Goal: Book appointment/travel/reservation

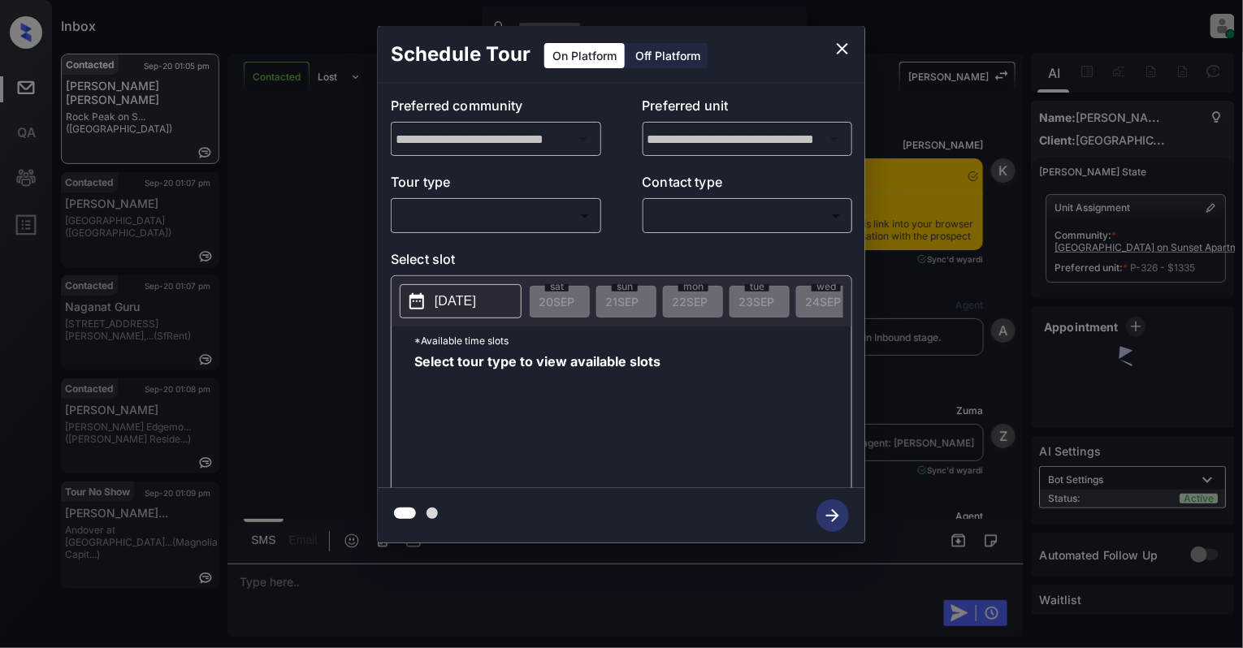
scroll to position [6517, 0]
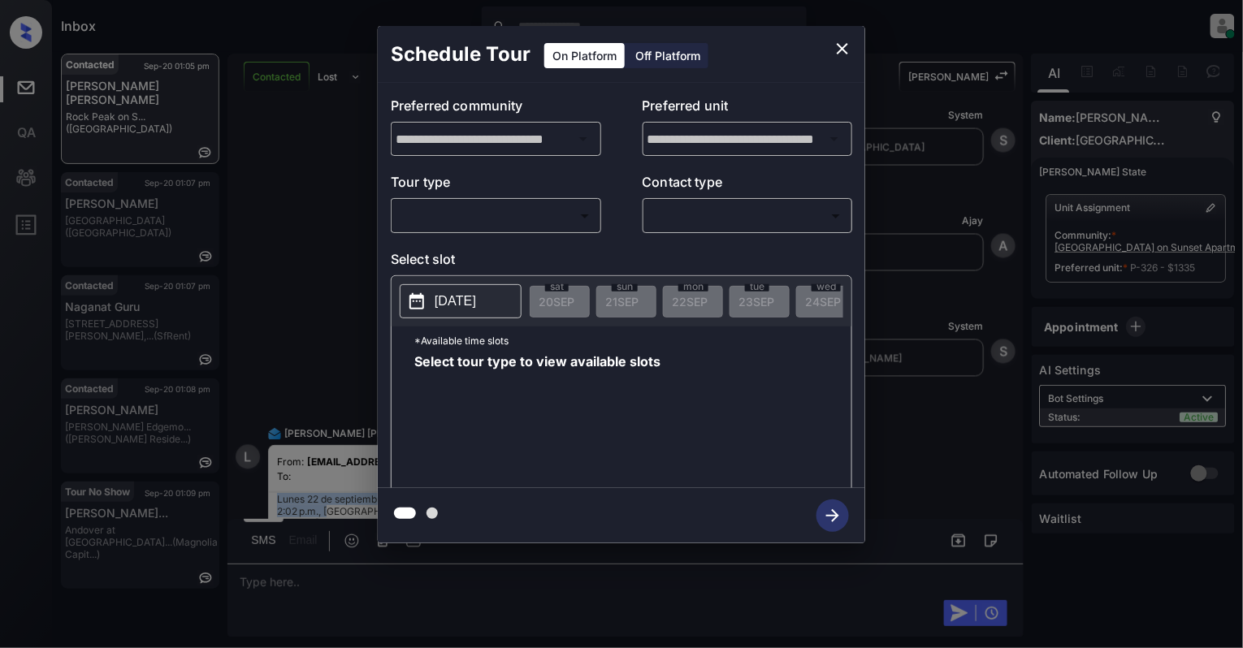
click at [437, 218] on body "Inbox Cynthia Montañez Online Set yourself offline Set yourself on break Profil…" at bounding box center [621, 324] width 1243 height 648
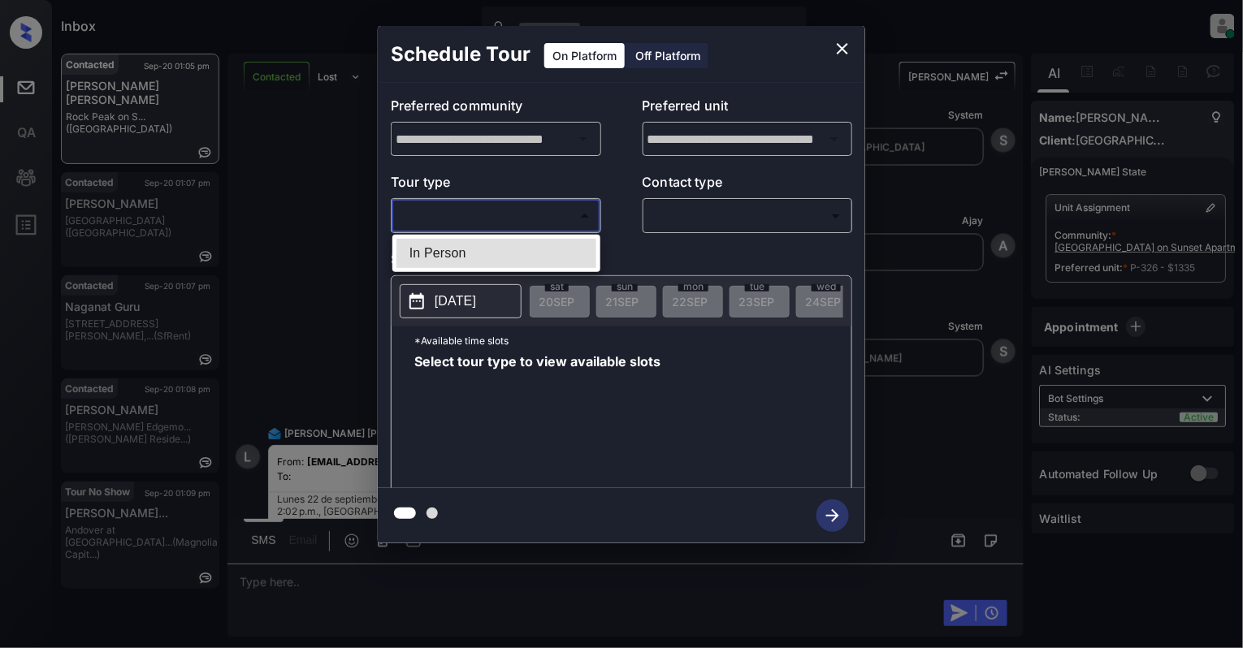
click at [473, 268] on ul "In Person" at bounding box center [496, 253] width 208 height 37
click at [466, 265] on li "In Person" at bounding box center [496, 253] width 200 height 29
type input "********"
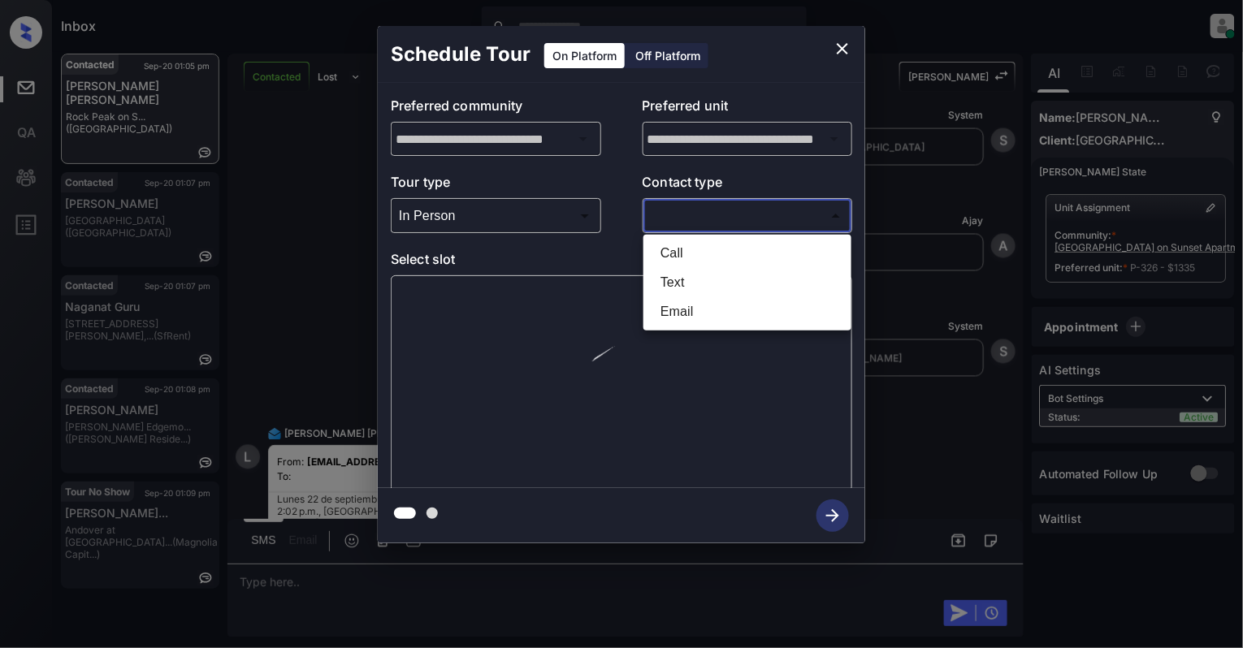
click at [745, 218] on body "Inbox Cynthia Montañez Online Set yourself offline Set yourself on break Profil…" at bounding box center [621, 324] width 1243 height 648
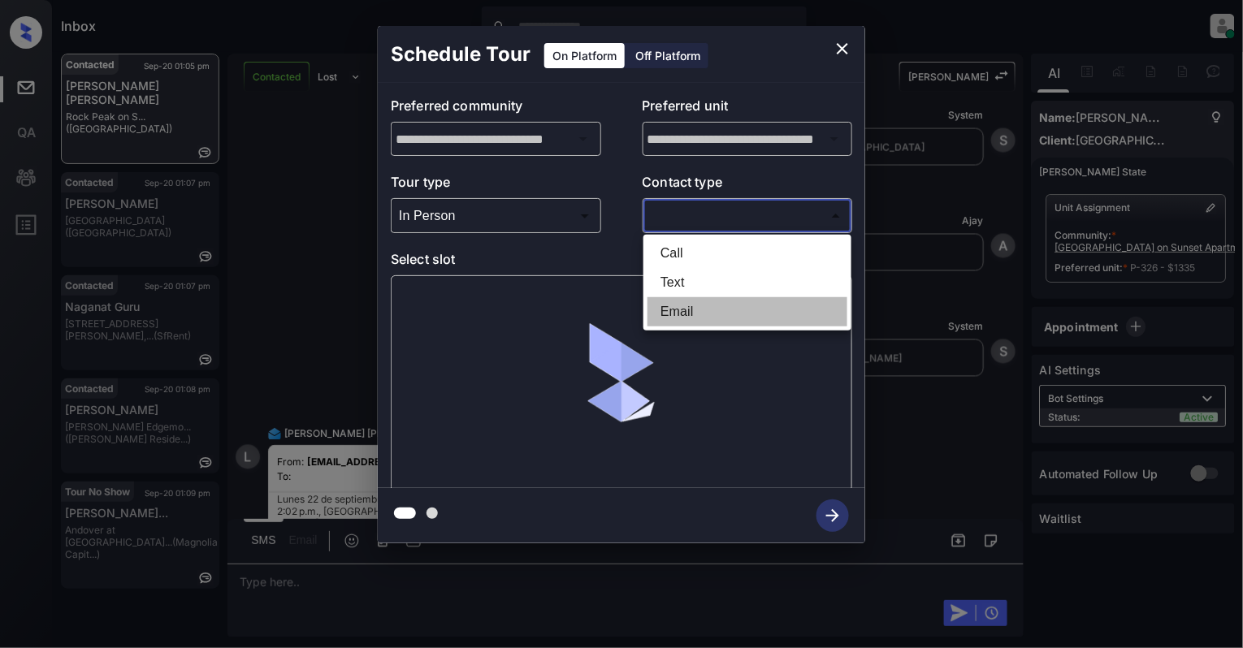
click at [679, 309] on li "Email" at bounding box center [747, 311] width 200 height 29
type input "*****"
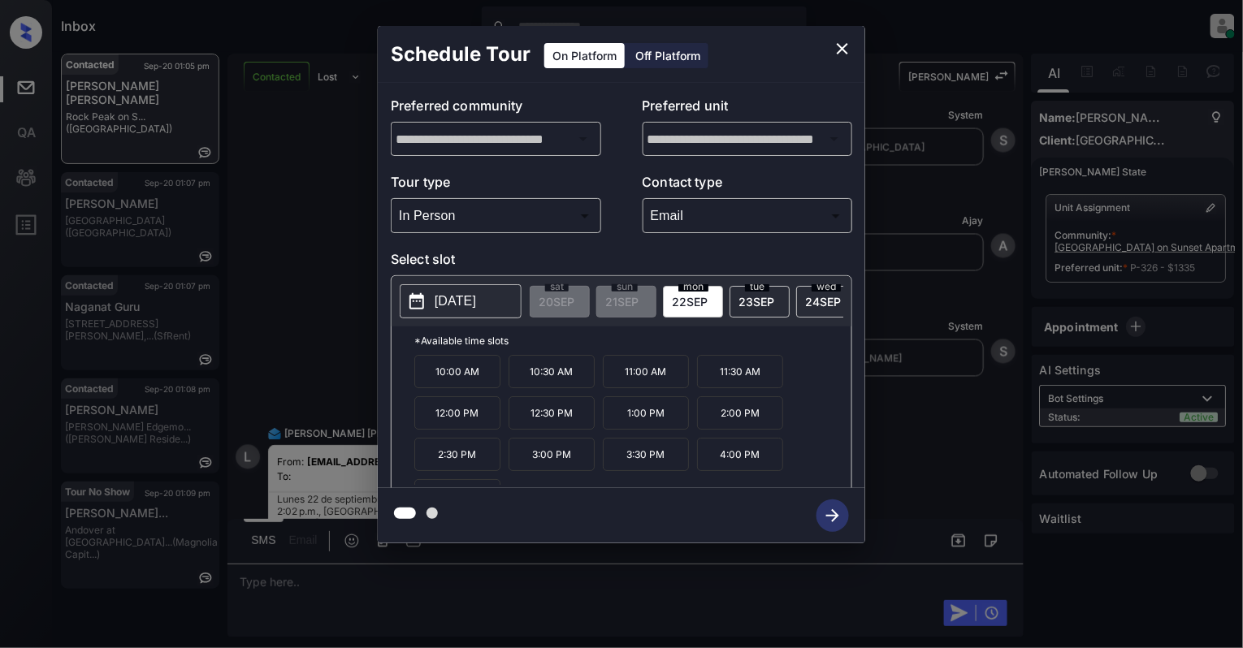
click at [669, 388] on p "11:00 AM" at bounding box center [646, 371] width 86 height 33
click at [830, 517] on icon "button" at bounding box center [832, 515] width 13 height 13
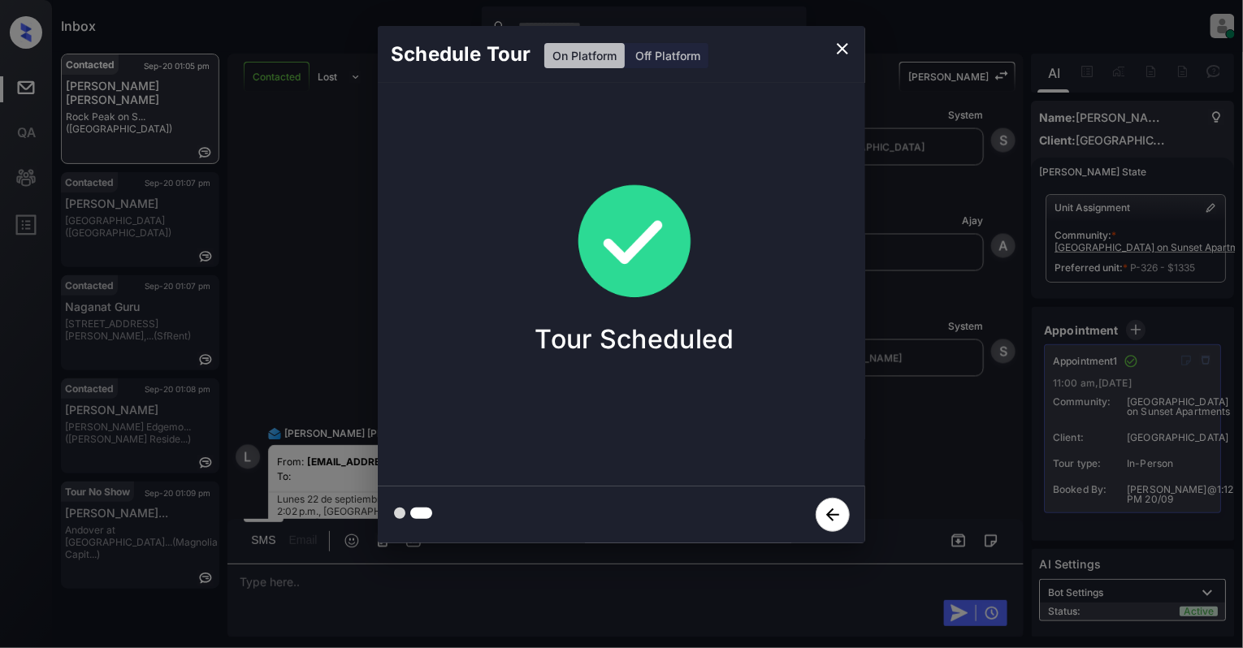
click at [840, 49] on icon "close" at bounding box center [842, 48] width 19 height 19
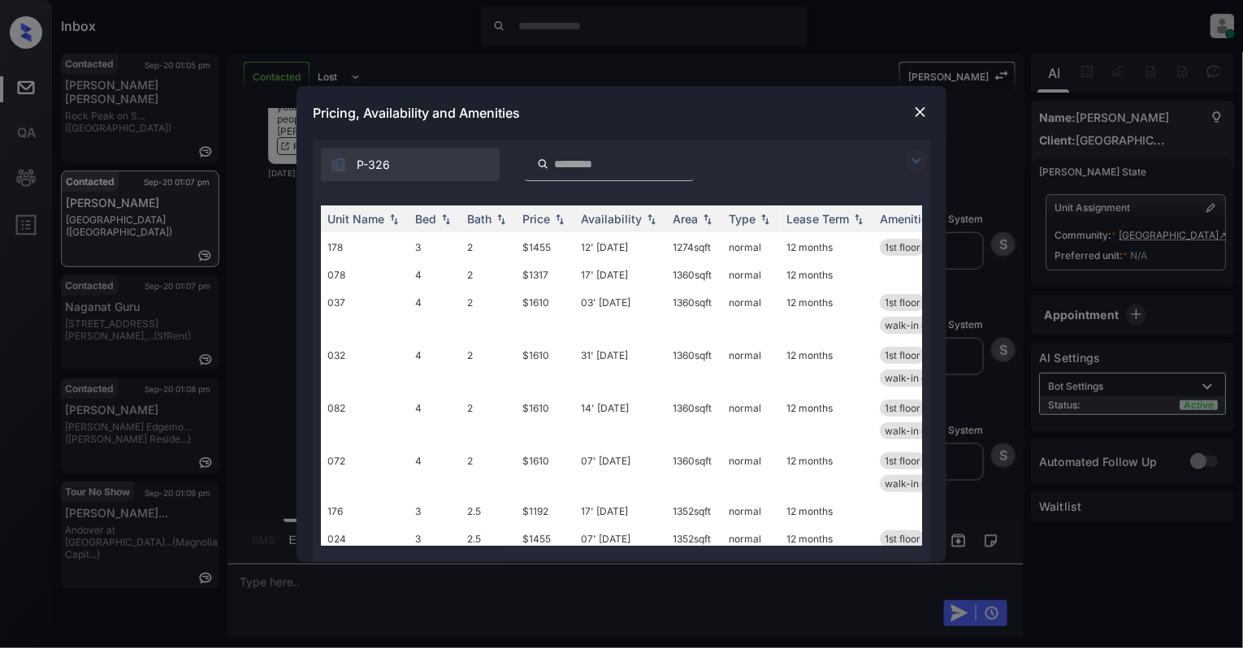
click at [923, 114] on img at bounding box center [920, 112] width 16 height 16
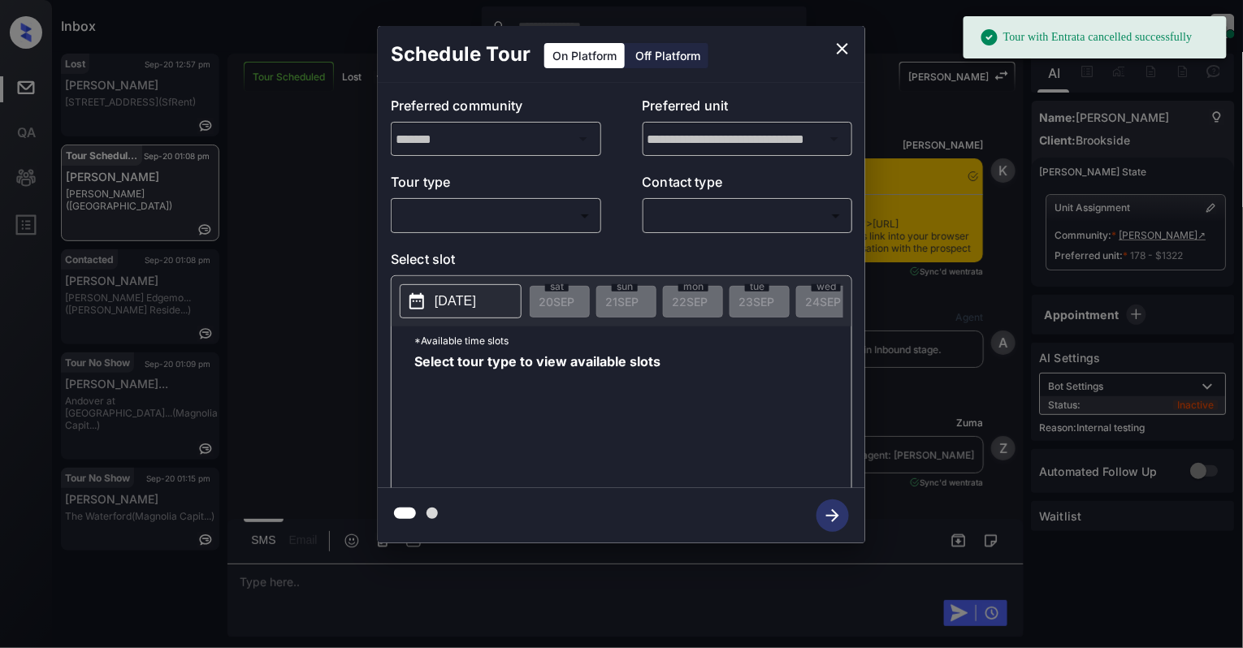
scroll to position [7490, 0]
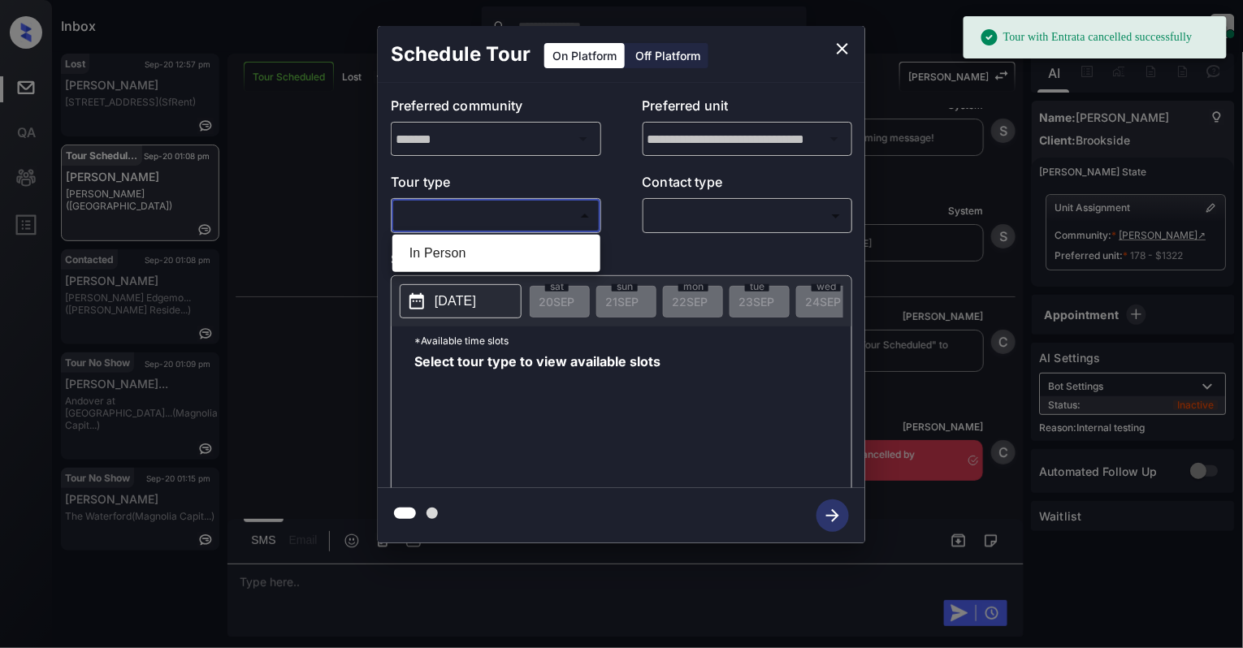
click at [498, 209] on body "Tour with Entrata cancelled successfully Inbox [PERSON_NAME] Online Set yoursel…" at bounding box center [621, 324] width 1243 height 648
click at [517, 242] on li "In Person" at bounding box center [496, 253] width 200 height 29
type input "********"
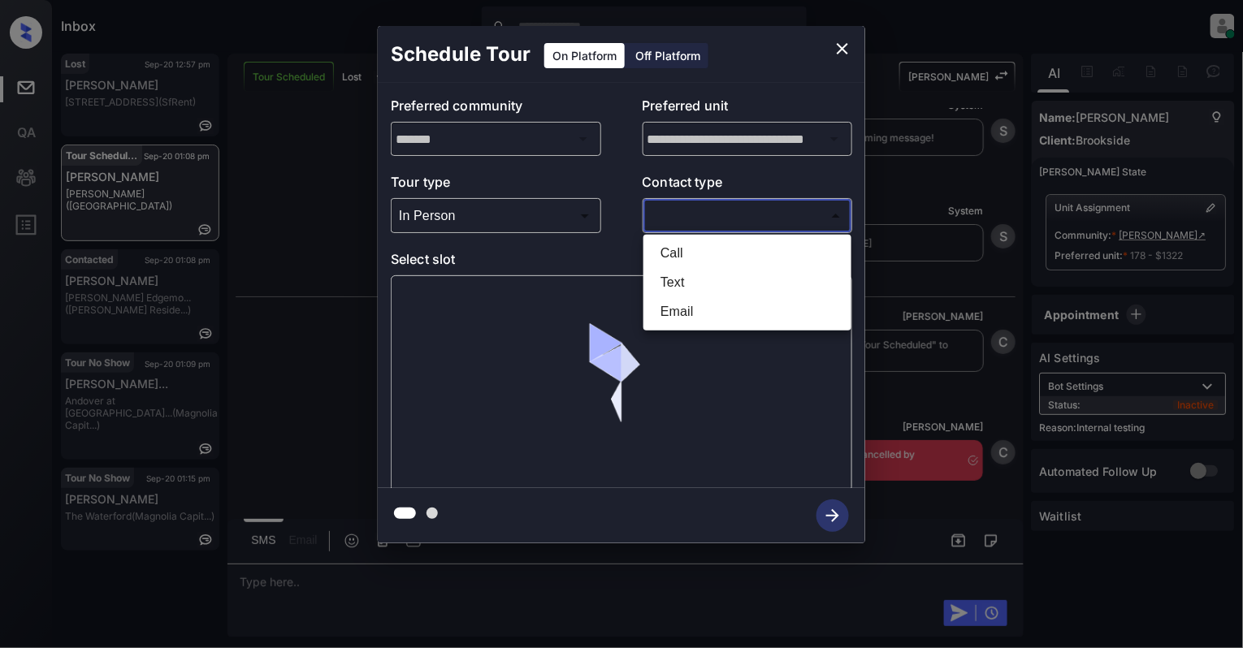
click at [716, 205] on body "Inbox Cynthia Montañez Online Set yourself offline Set yourself on break Profil…" at bounding box center [621, 324] width 1243 height 648
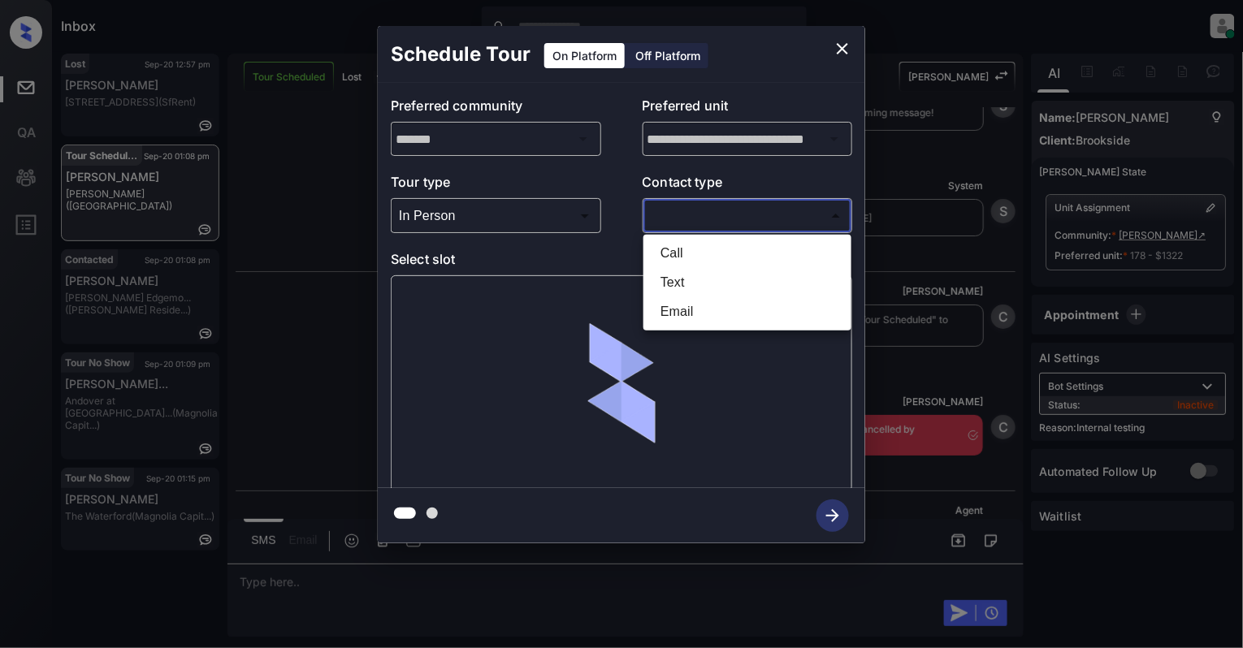
scroll to position [7597, 0]
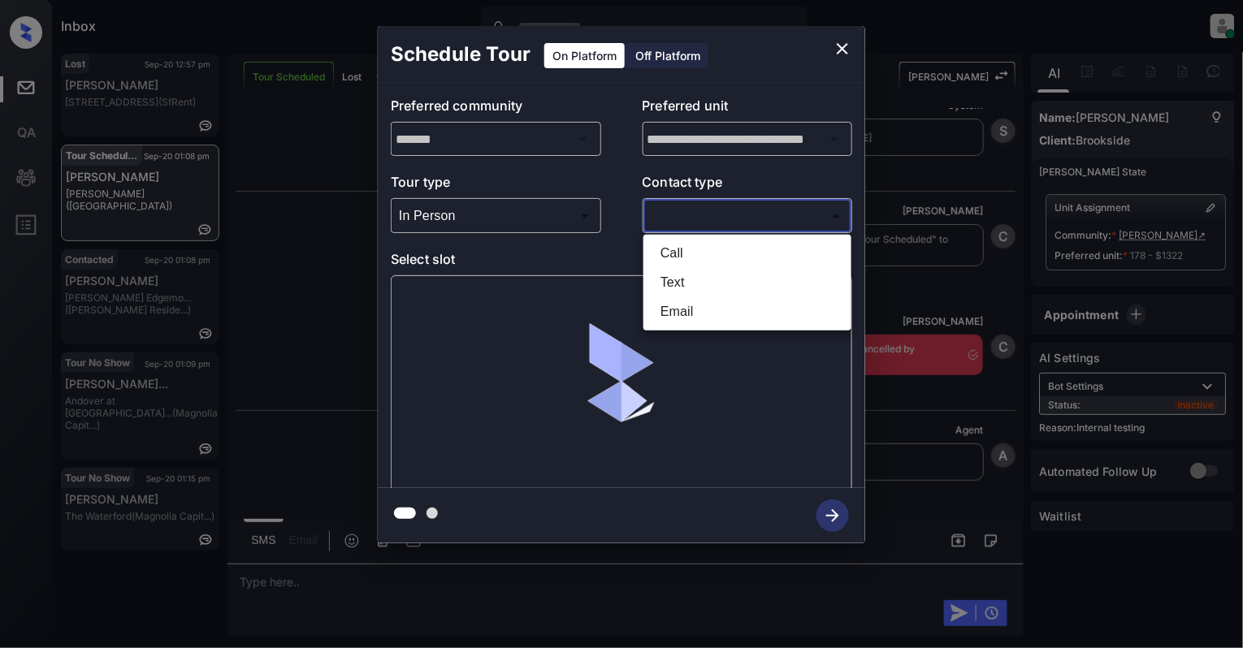
click at [666, 291] on li "Text" at bounding box center [747, 282] width 200 height 29
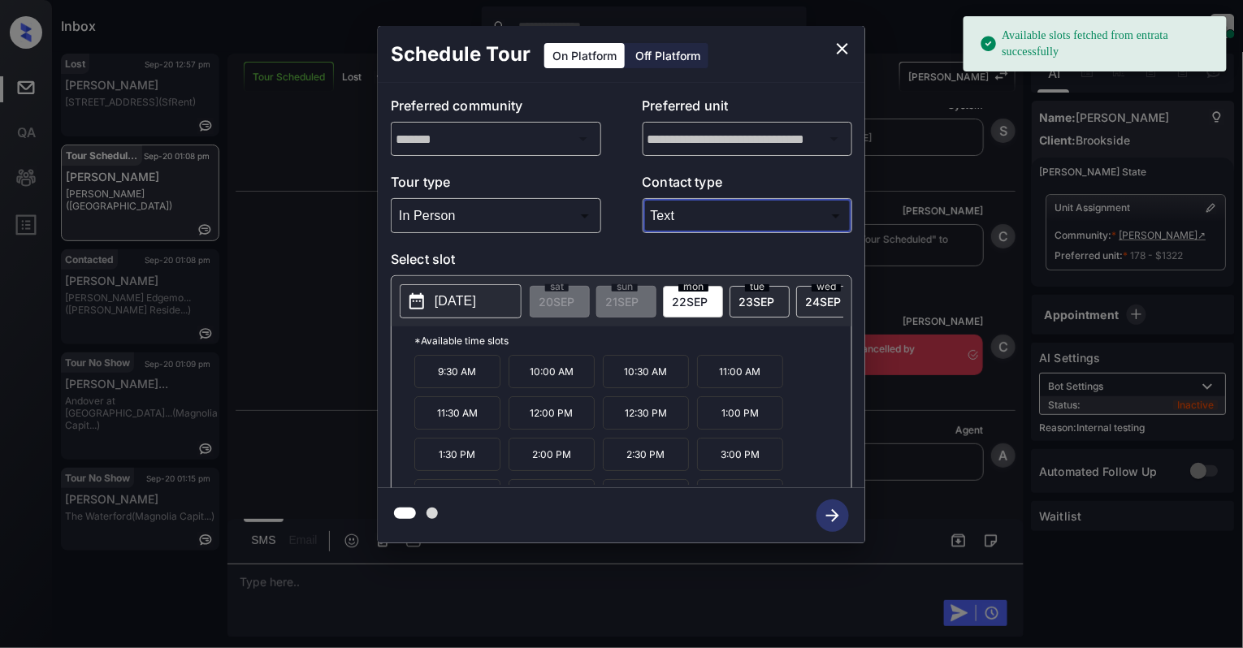
type input "****"
click at [427, 296] on button "[DATE]" at bounding box center [461, 301] width 122 height 34
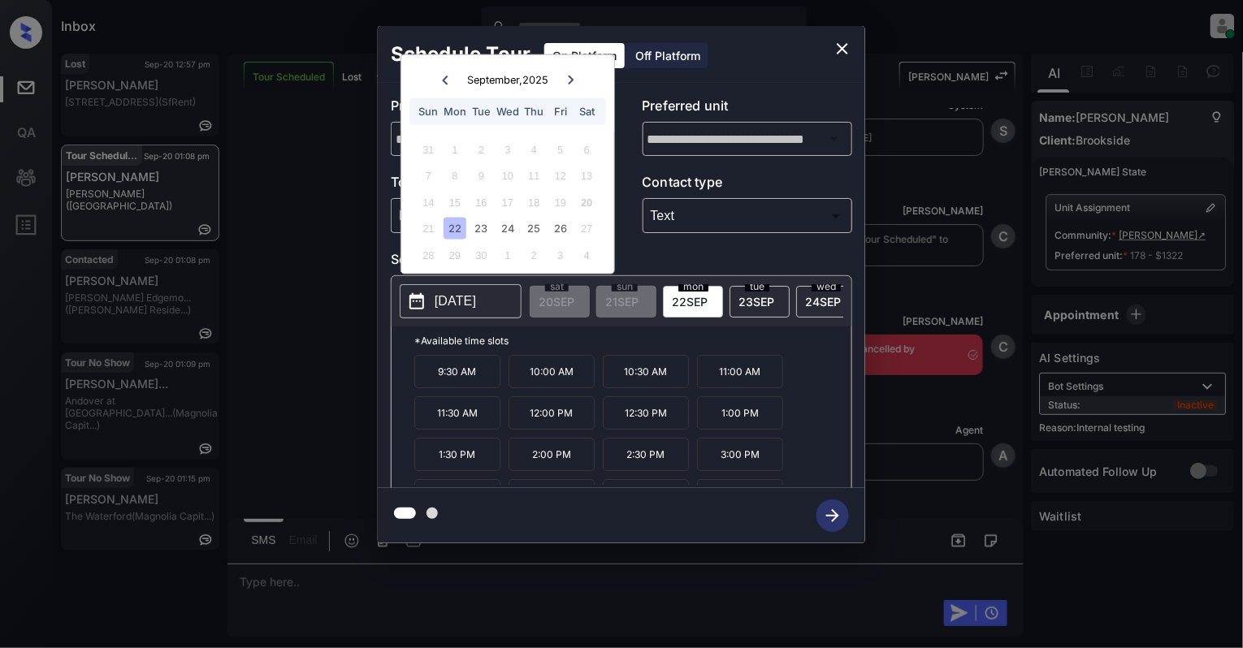
click at [838, 50] on icon "close" at bounding box center [842, 48] width 19 height 19
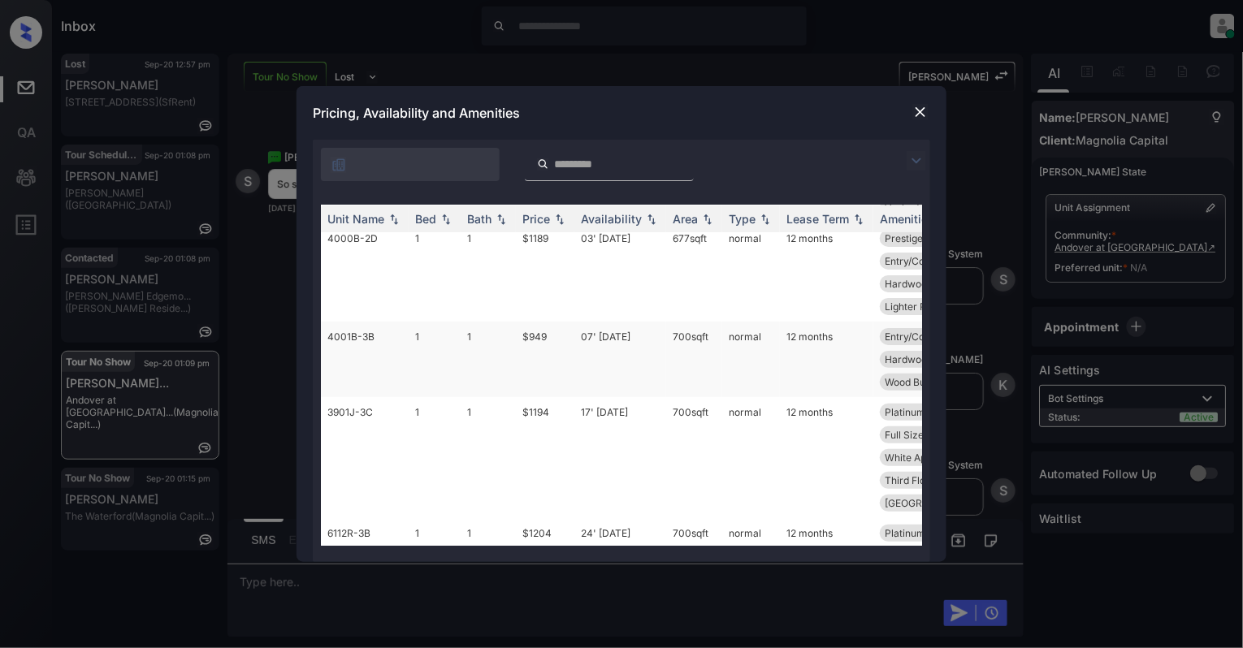
scroll to position [108, 0]
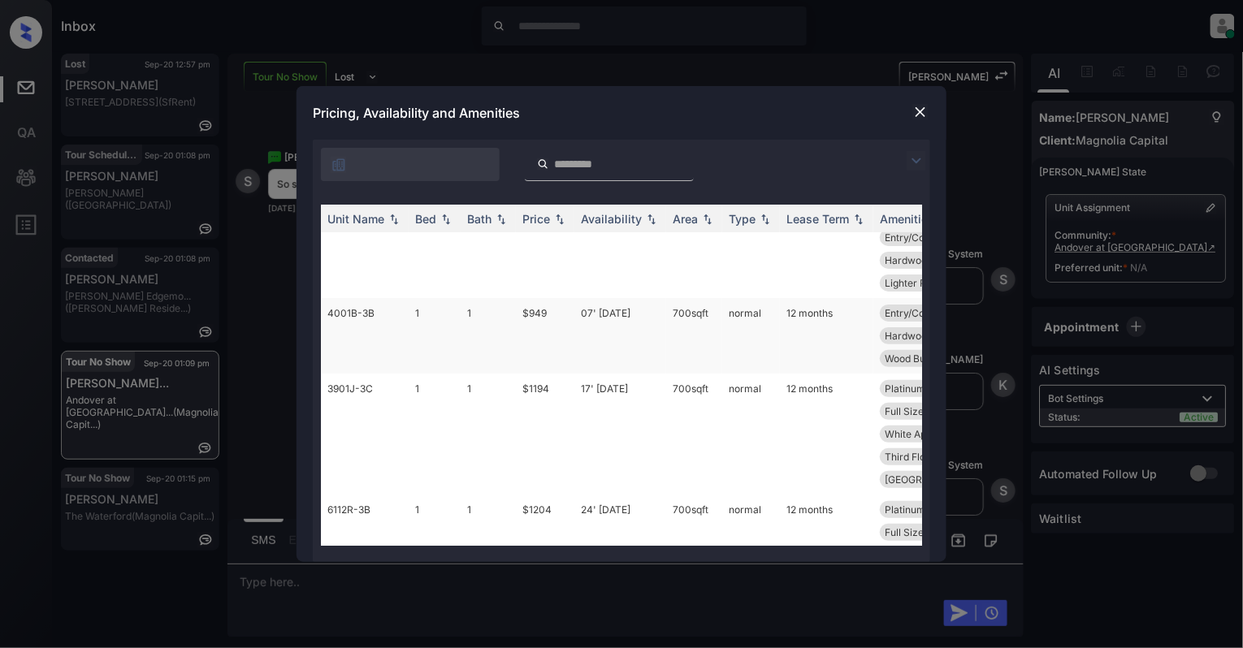
click at [462, 437] on td "1" at bounding box center [488, 434] width 55 height 121
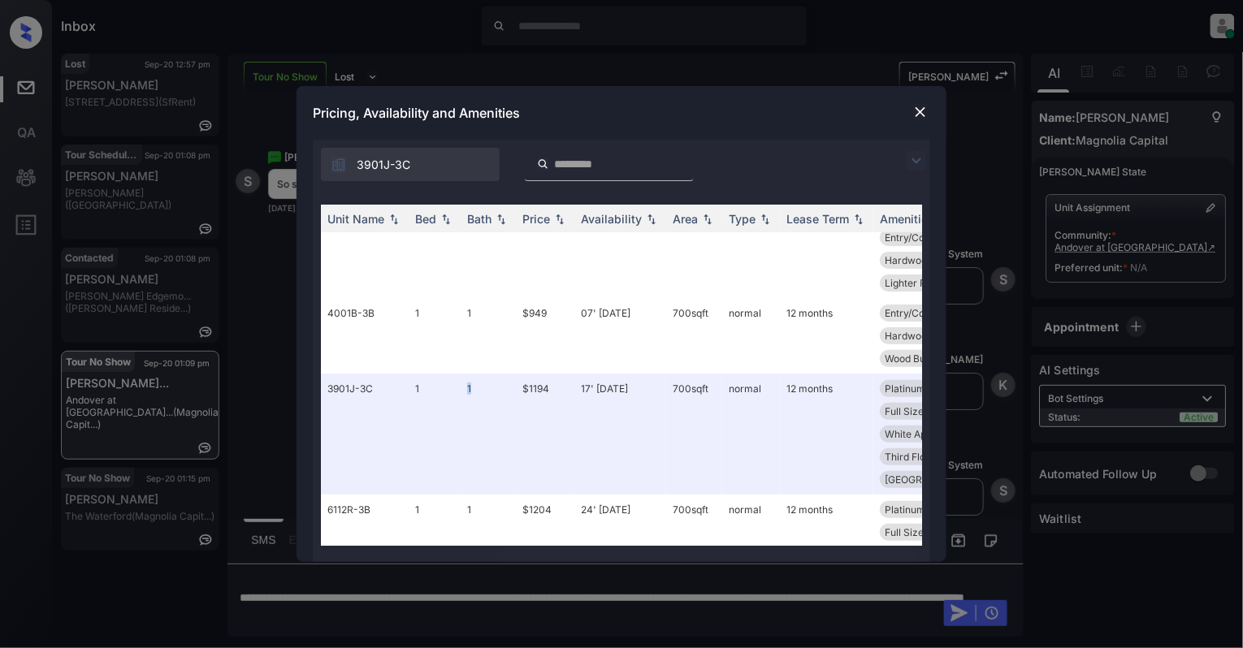
click at [915, 115] on img at bounding box center [920, 112] width 16 height 16
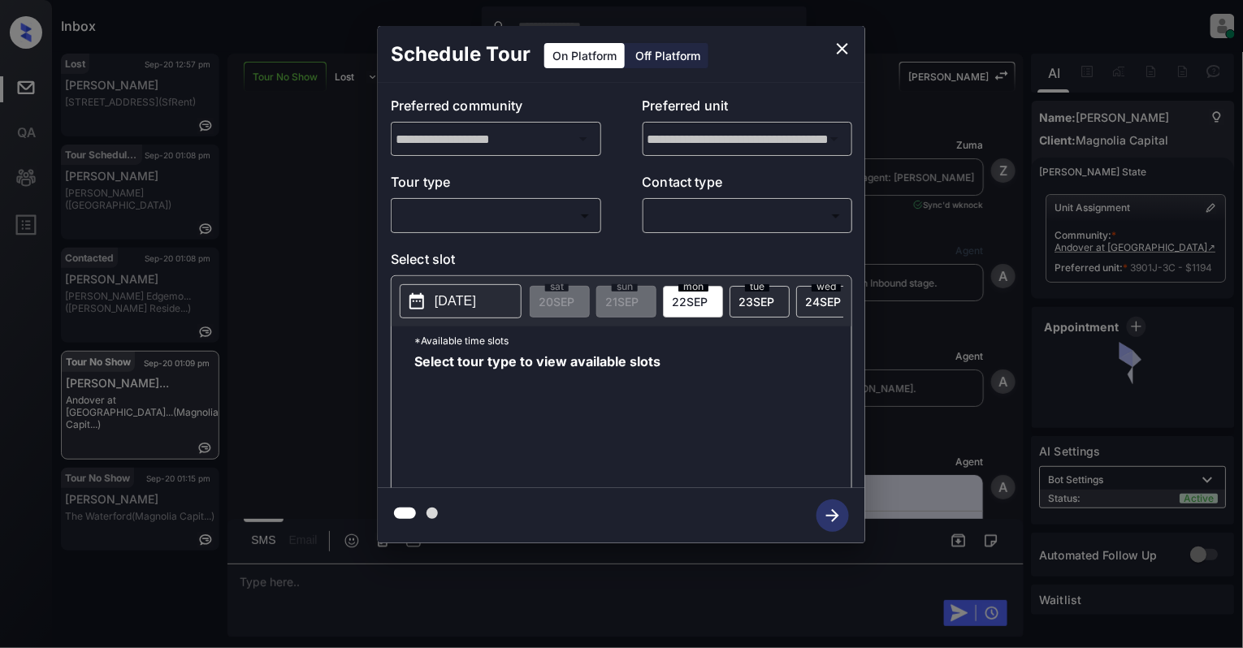
scroll to position [9321, 0]
click at [476, 299] on p "2025-09-22" at bounding box center [455, 301] width 41 height 19
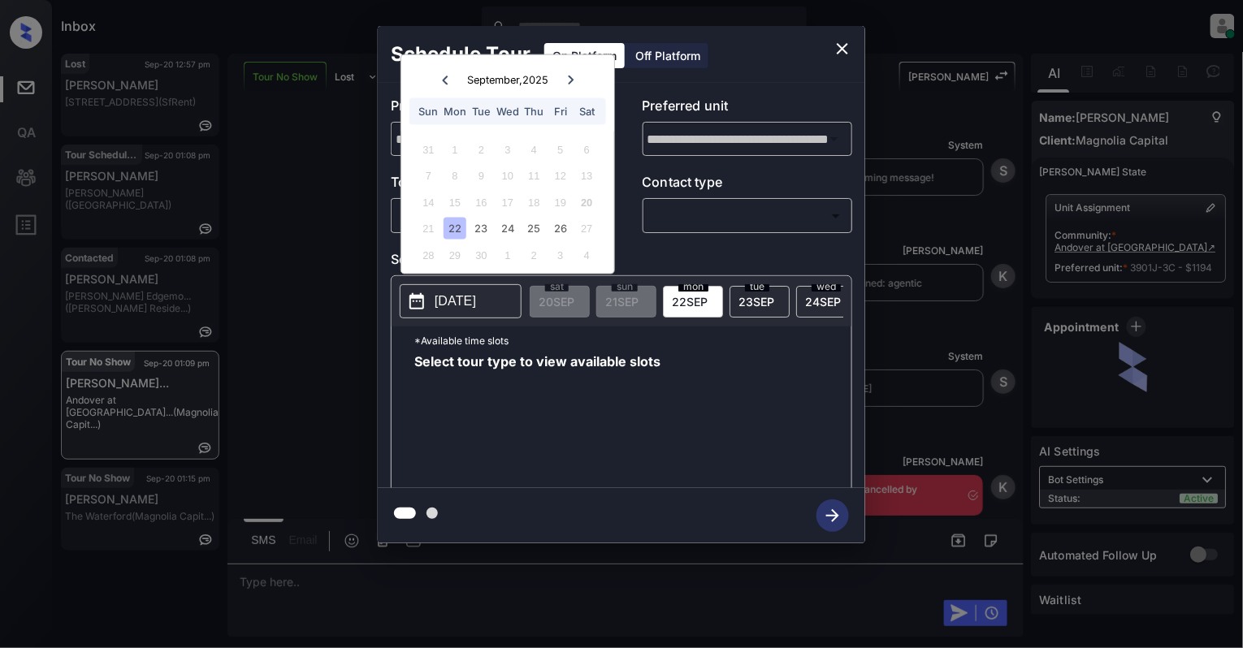
click at [446, 231] on div "22" at bounding box center [454, 229] width 22 height 22
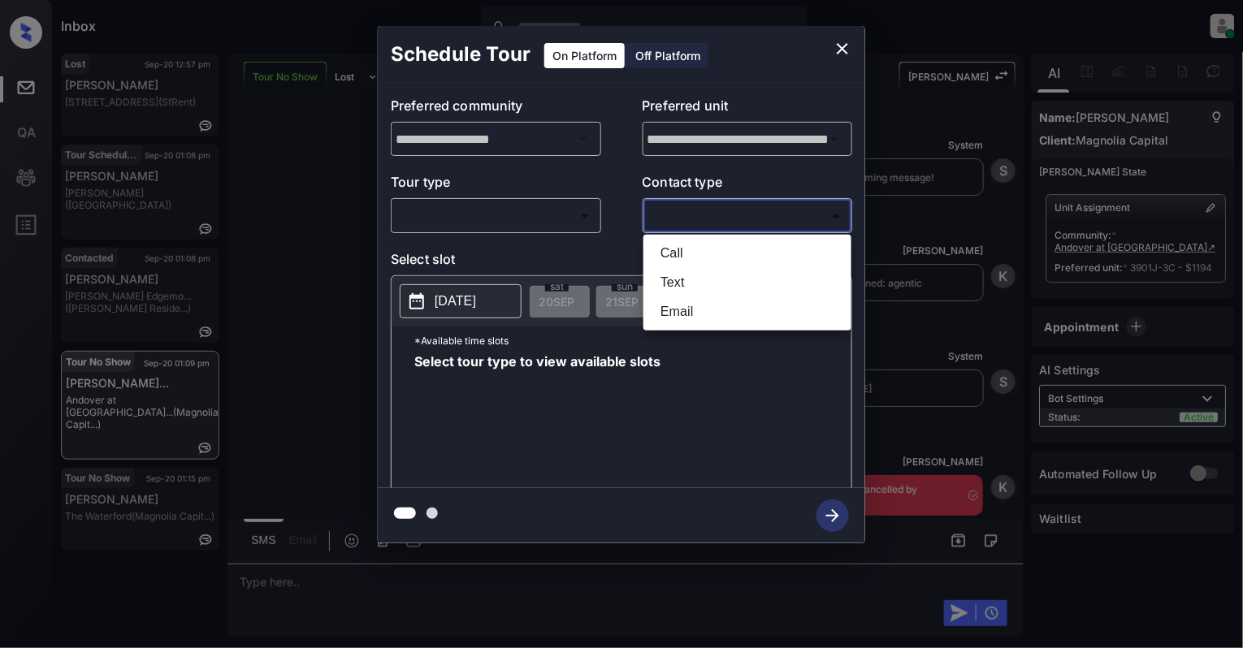
click at [716, 210] on body "Inbox Cynthia Montañez Online Set yourself offline Set yourself on break Profil…" at bounding box center [621, 324] width 1243 height 648
click at [690, 275] on li "Text" at bounding box center [747, 282] width 200 height 29
type input "****"
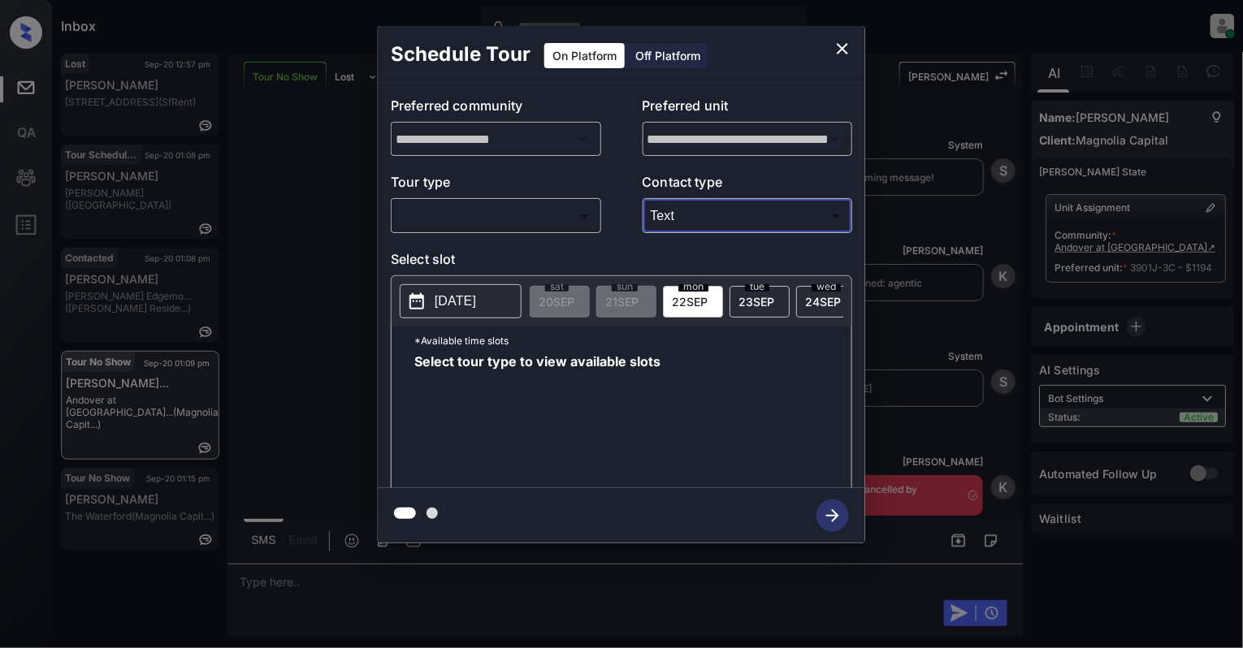
click at [517, 221] on body "Inbox Cynthia Montañez Online Set yourself offline Set yourself on break Profil…" at bounding box center [621, 324] width 1243 height 648
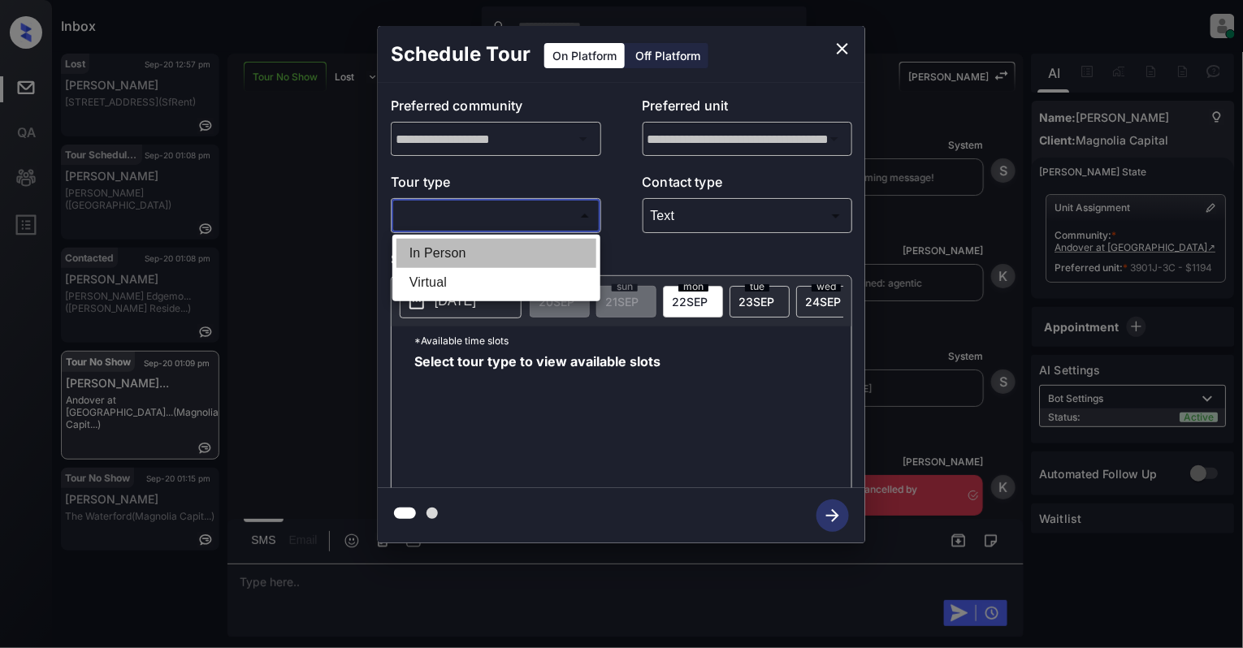
click at [482, 257] on li "In Person" at bounding box center [496, 253] width 200 height 29
type input "********"
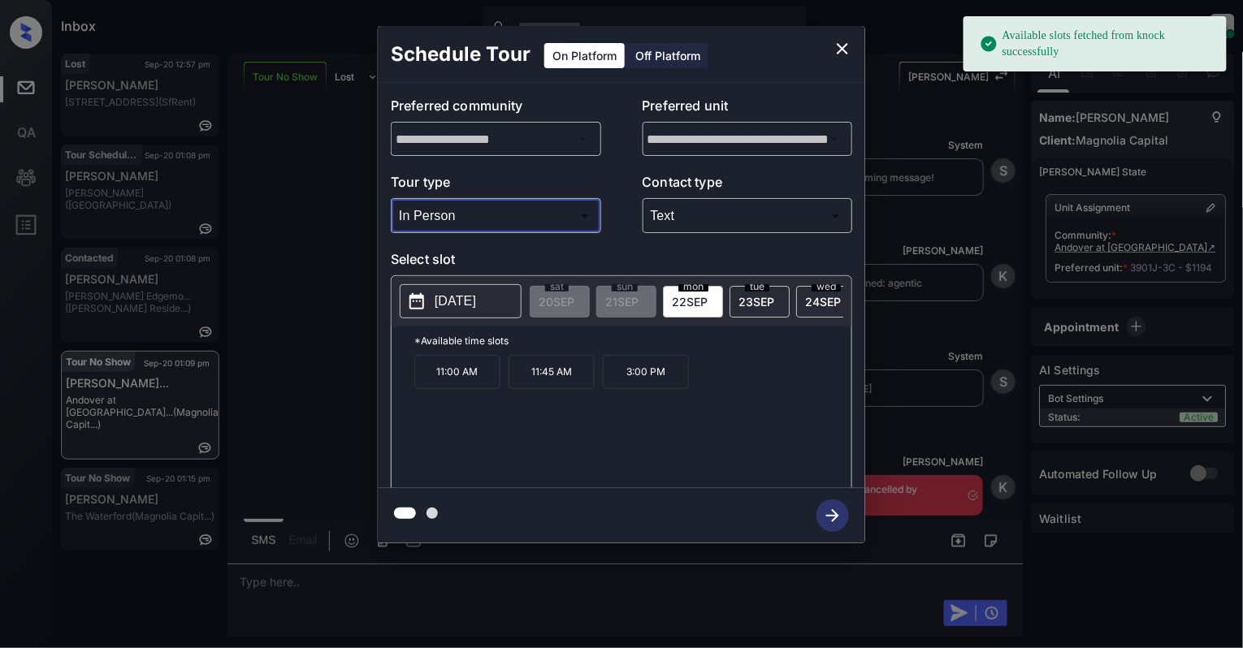
click at [440, 302] on p "[DATE]" at bounding box center [455, 301] width 41 height 19
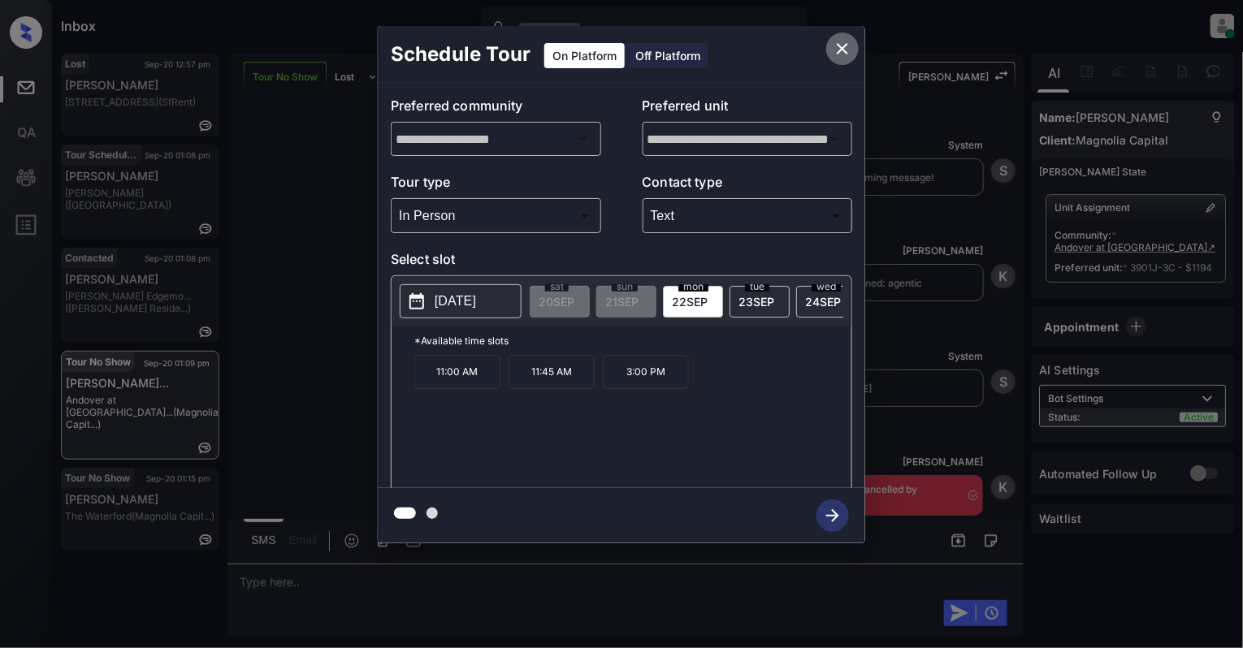
click at [836, 46] on icon "close" at bounding box center [842, 48] width 19 height 19
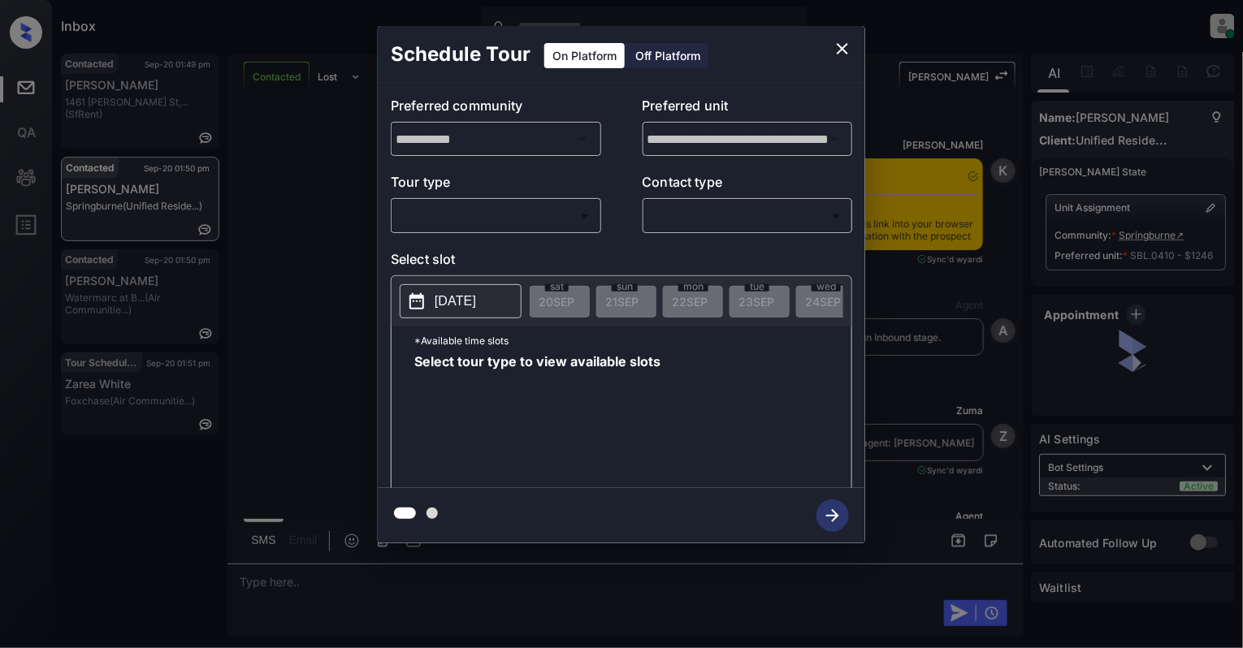
scroll to position [2204, 0]
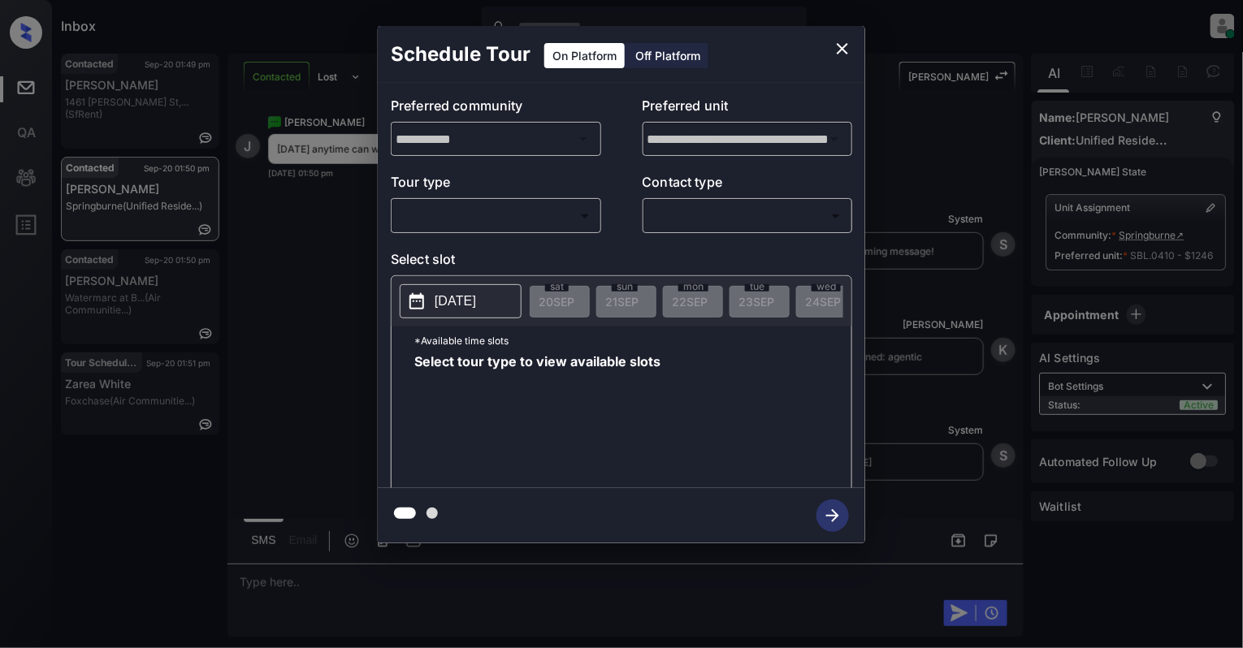
click at [501, 216] on body "Inbox [PERSON_NAME] Online Set yourself offline Set yourself on break Profile S…" at bounding box center [621, 324] width 1243 height 648
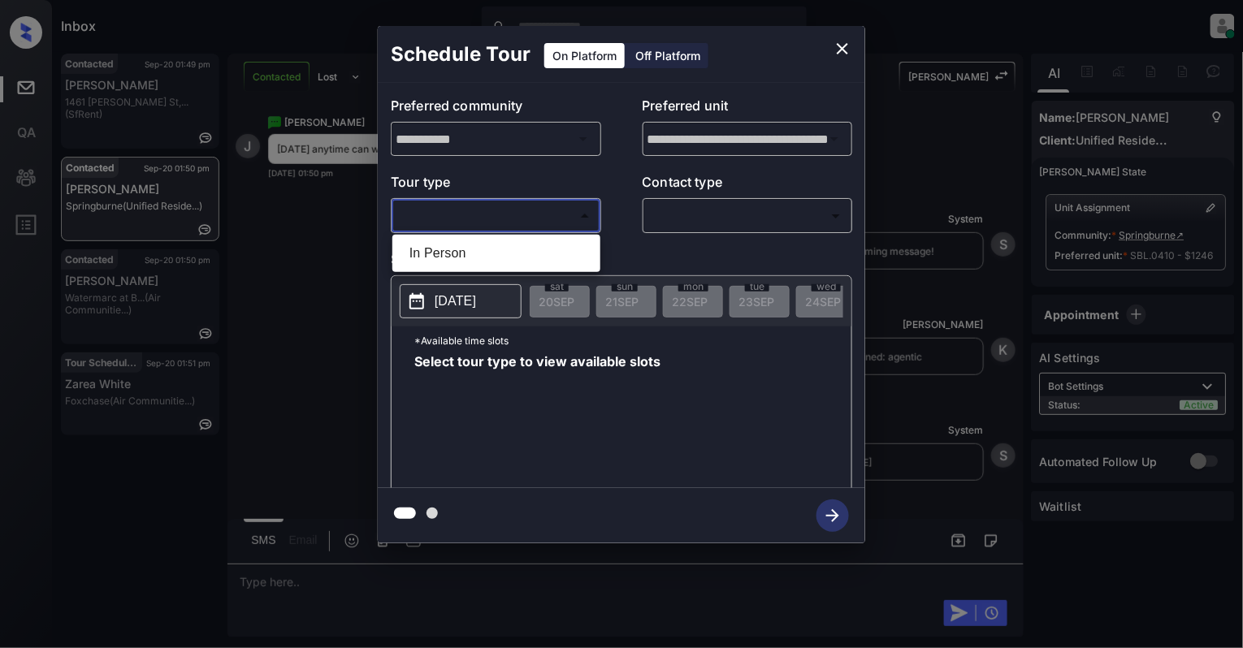
click at [518, 261] on li "In Person" at bounding box center [496, 253] width 200 height 29
type input "********"
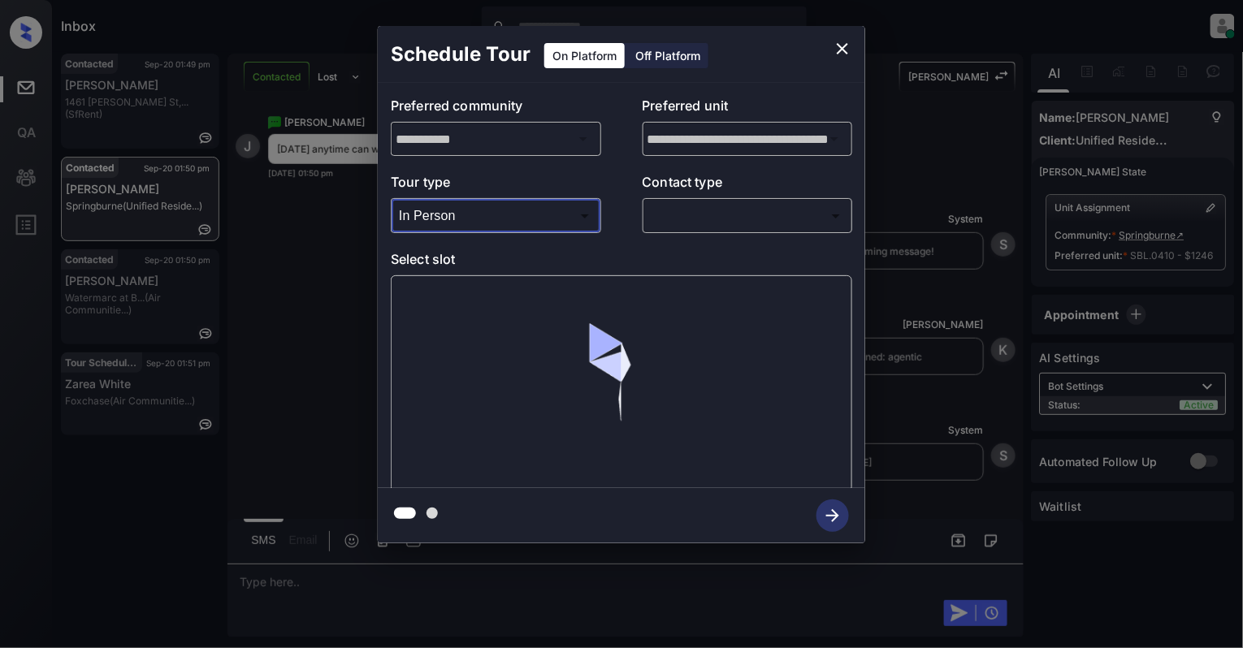
click at [764, 223] on body "Inbox [PERSON_NAME] Online Set yourself offline Set yourself on break Profile S…" at bounding box center [621, 324] width 1243 height 648
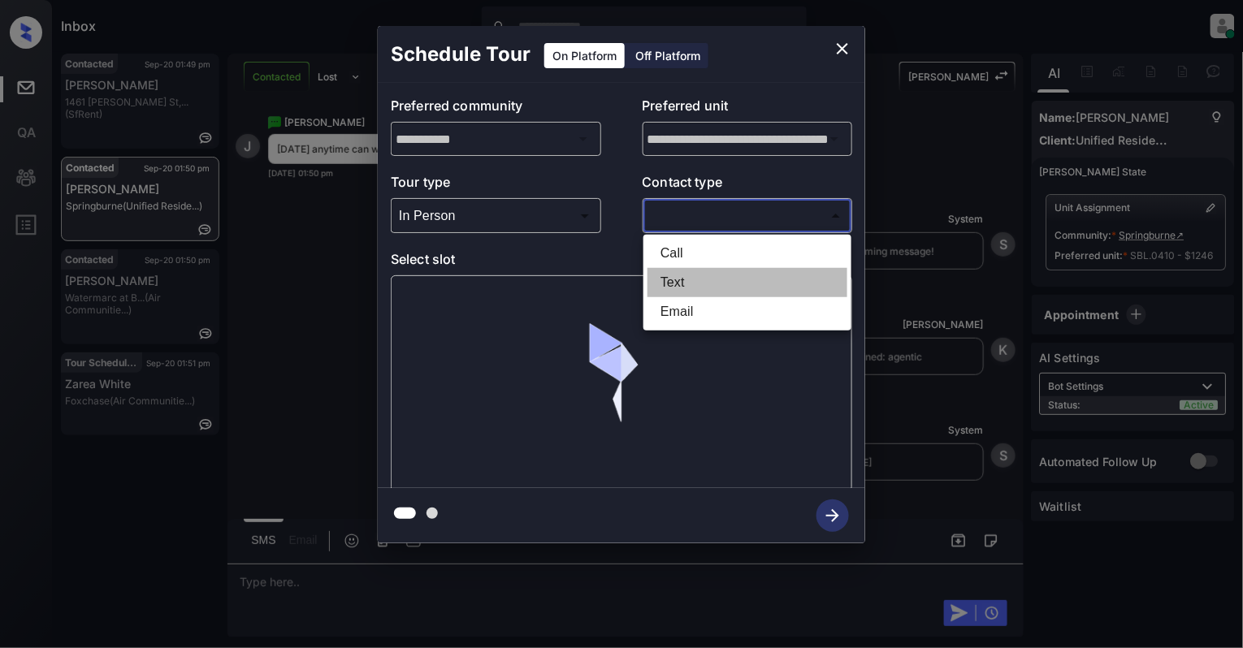
click at [702, 275] on li "Text" at bounding box center [747, 282] width 200 height 29
type input "****"
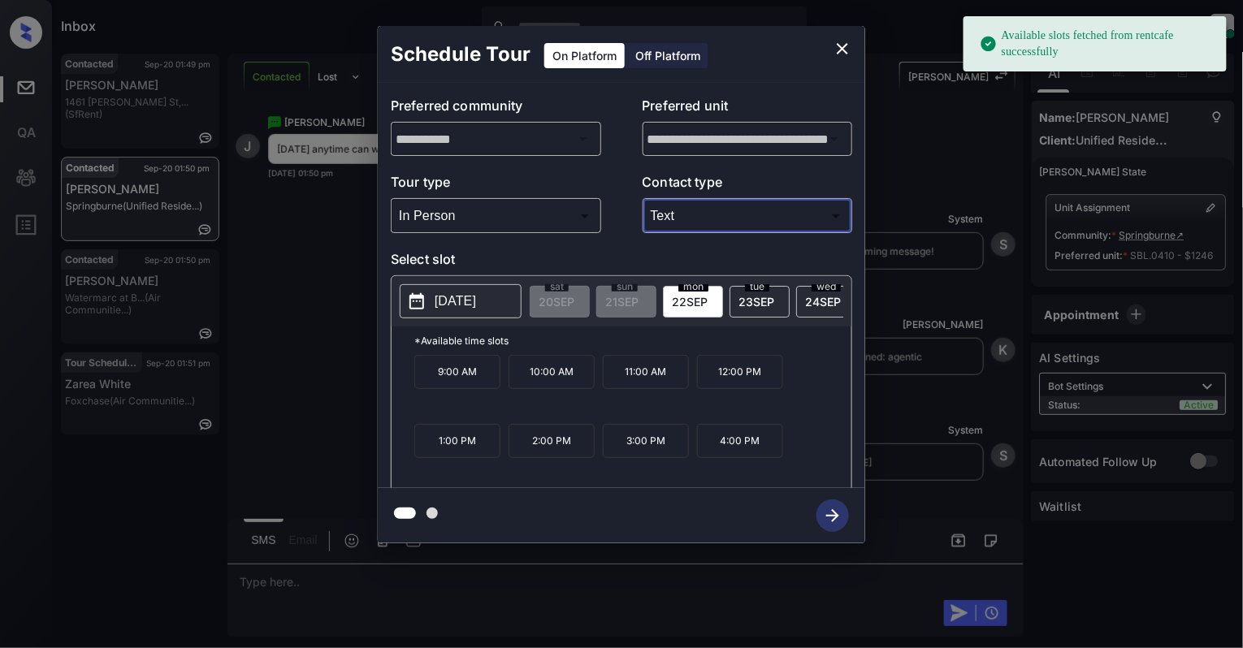
click at [437, 311] on p "[DATE]" at bounding box center [455, 301] width 41 height 19
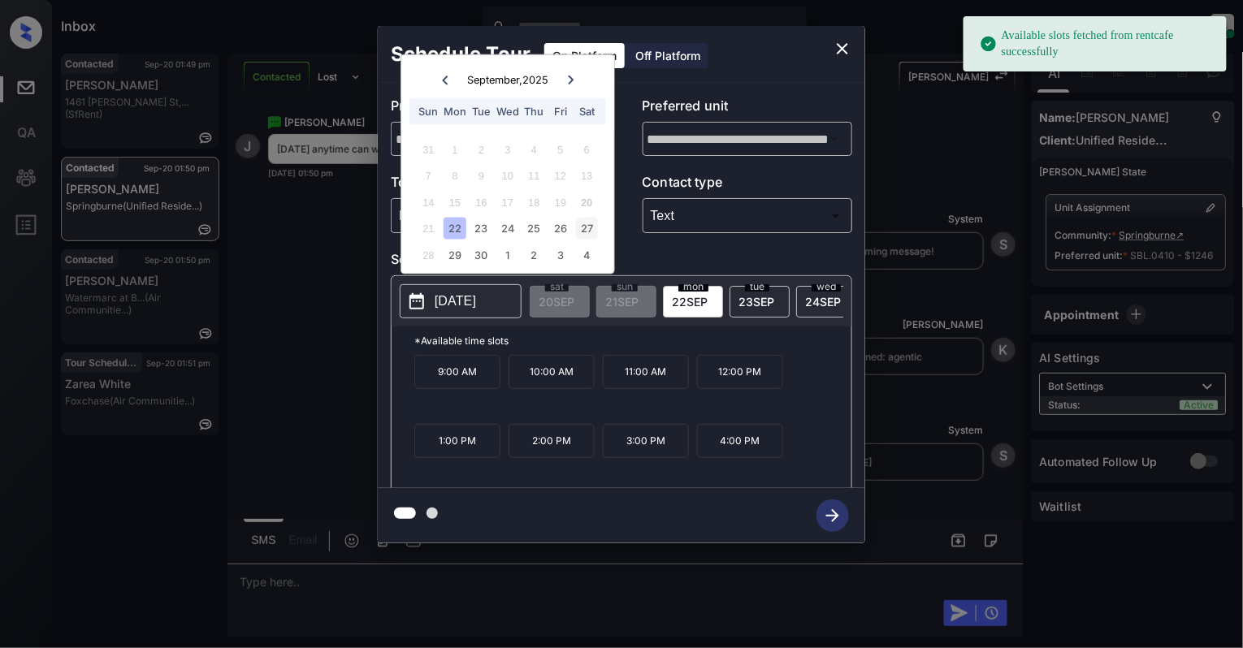
click at [593, 224] on div "27" at bounding box center [587, 229] width 22 height 22
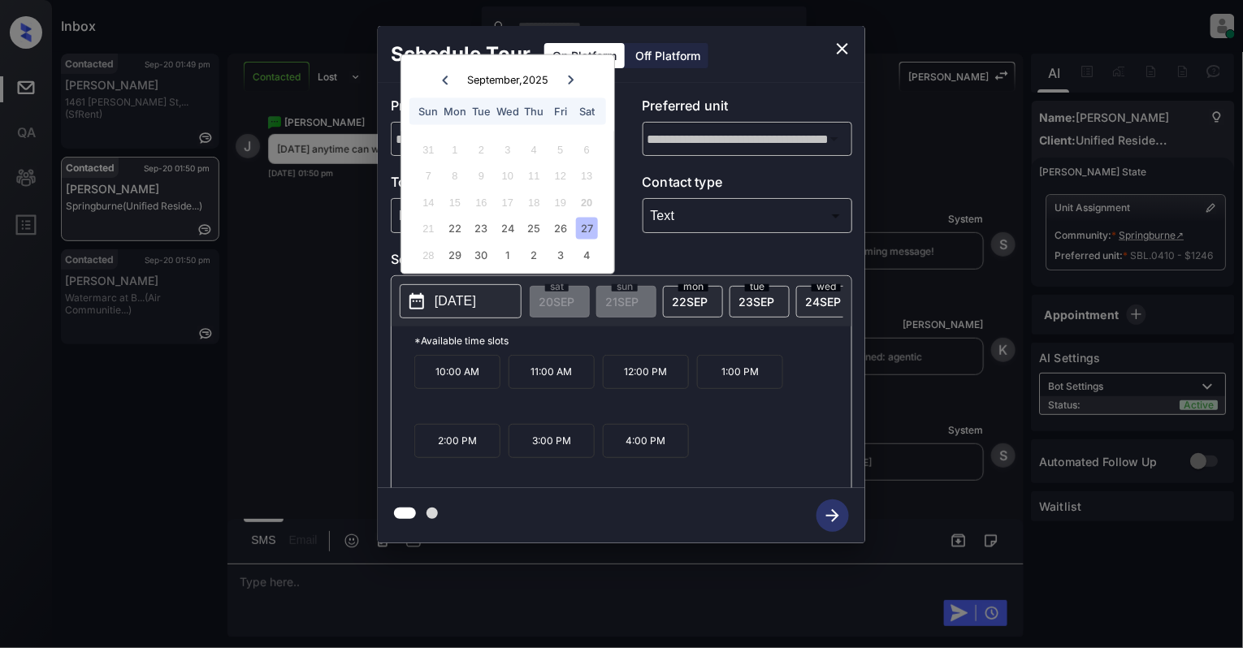
click at [845, 46] on icon "close" at bounding box center [842, 48] width 11 height 11
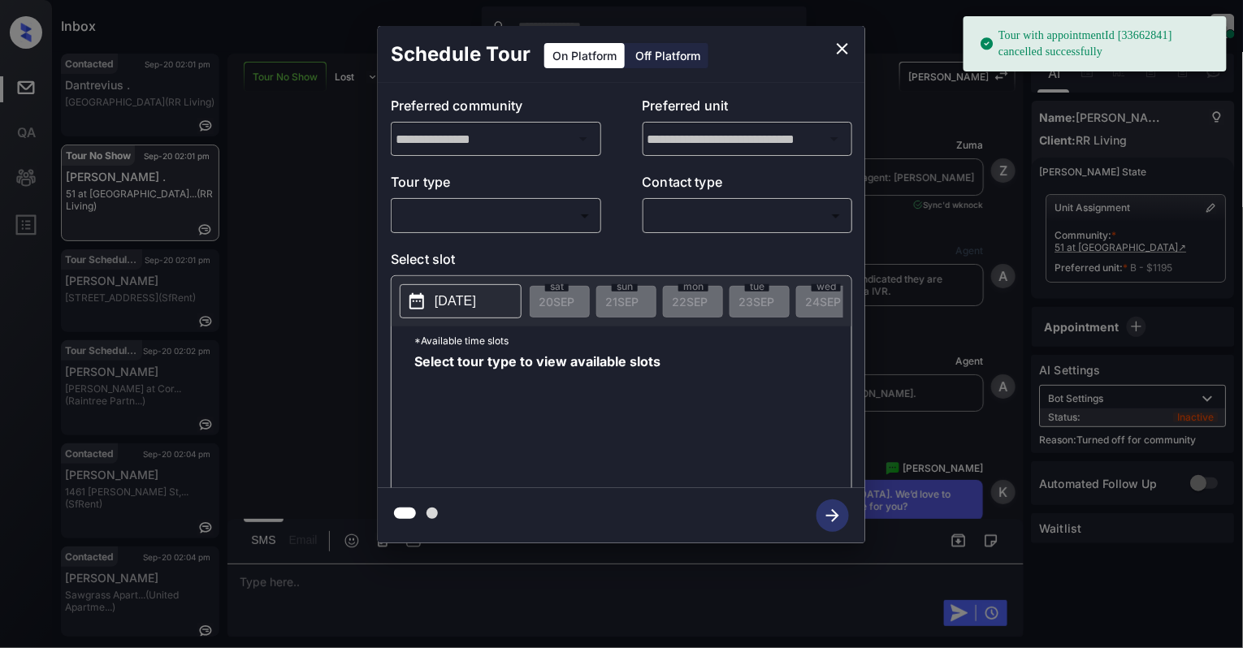
scroll to position [7165, 0]
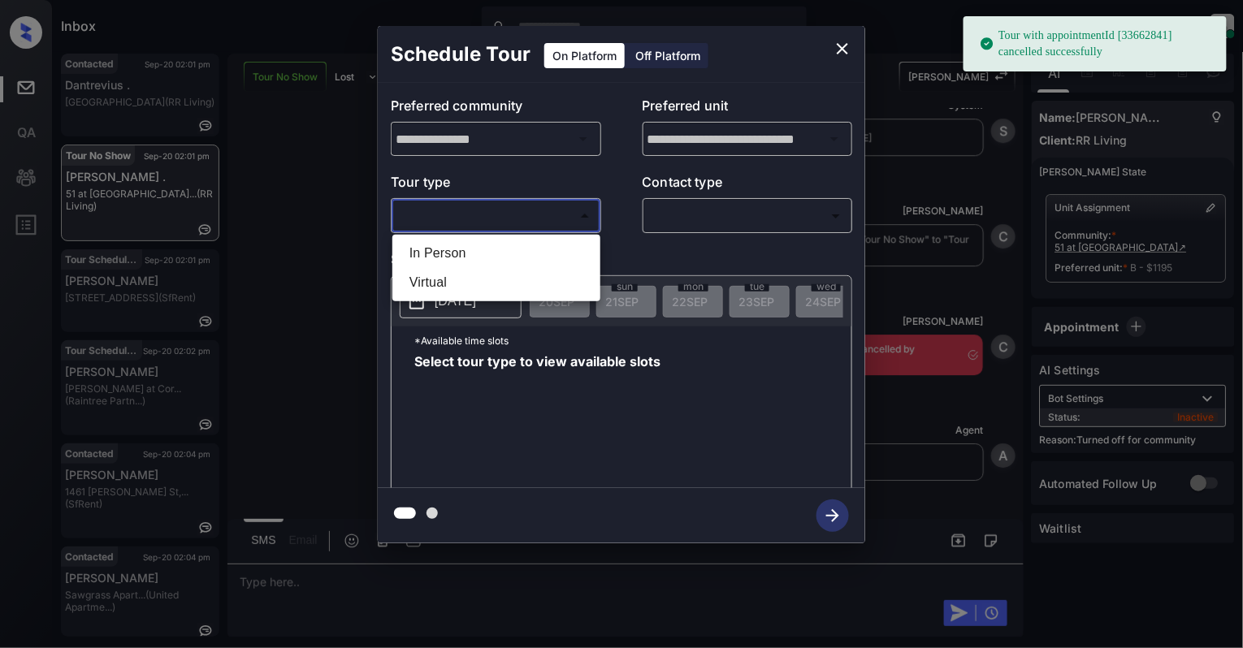
click at [525, 209] on body "Tour with appointmentId [33662841] cancelled successfully Inbox [PERSON_NAME] O…" at bounding box center [621, 324] width 1243 height 648
click at [521, 254] on li "In Person" at bounding box center [496, 253] width 200 height 29
type input "********"
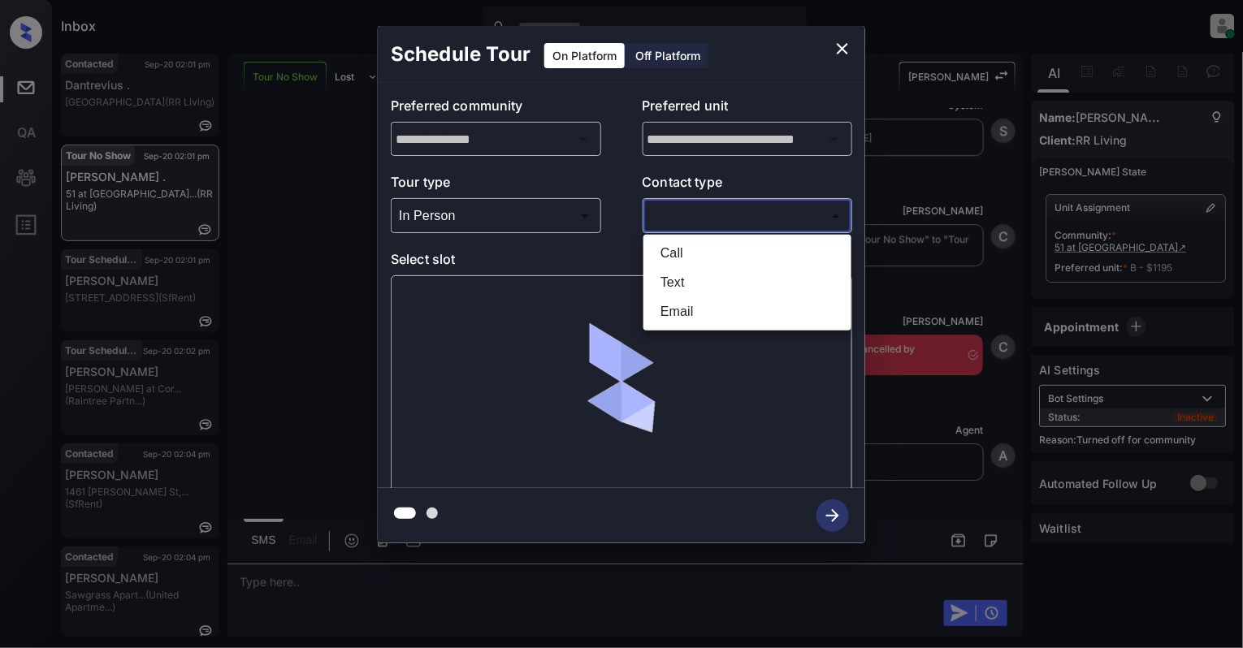
click at [699, 218] on body "Inbox [PERSON_NAME] Online Set yourself offline Set yourself on break Profile S…" at bounding box center [621, 324] width 1243 height 648
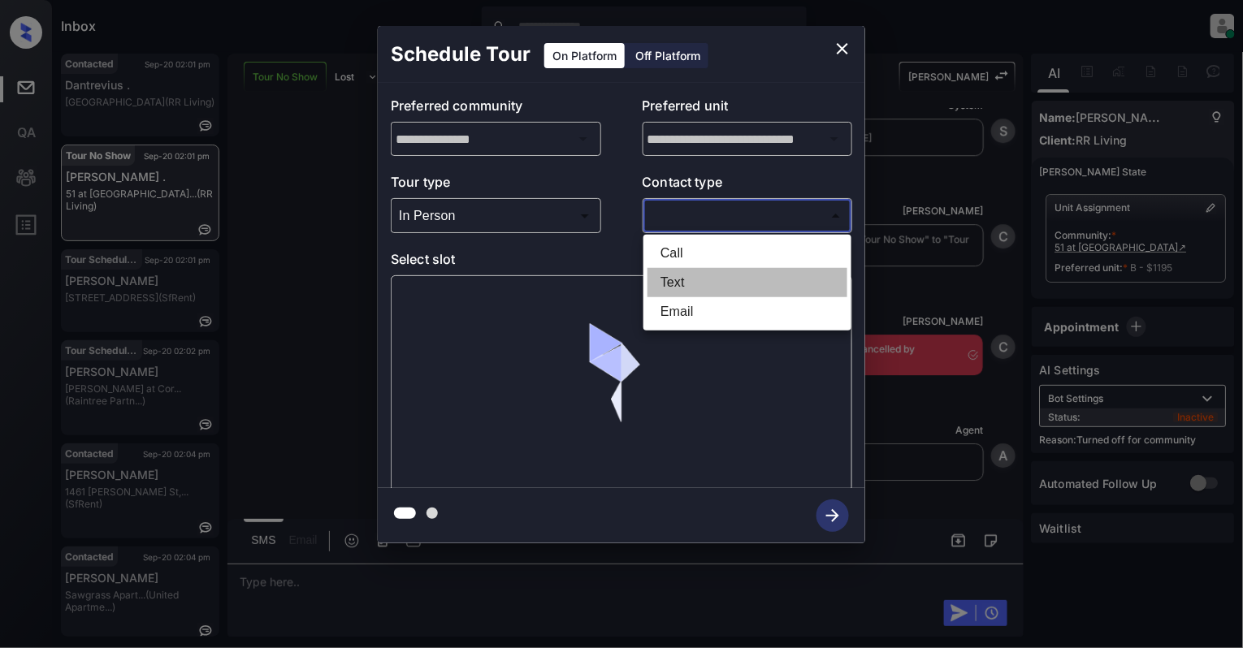
click at [690, 279] on li "Text" at bounding box center [747, 282] width 200 height 29
type input "****"
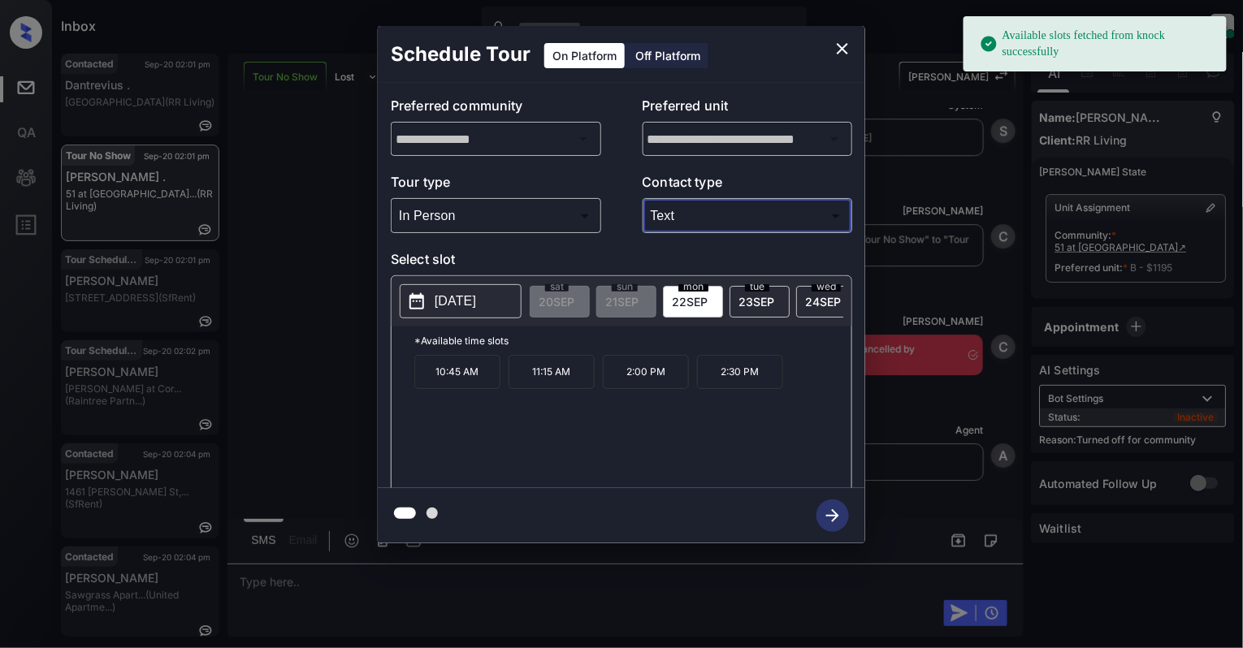
click at [434, 309] on button "[DATE]" at bounding box center [461, 301] width 122 height 34
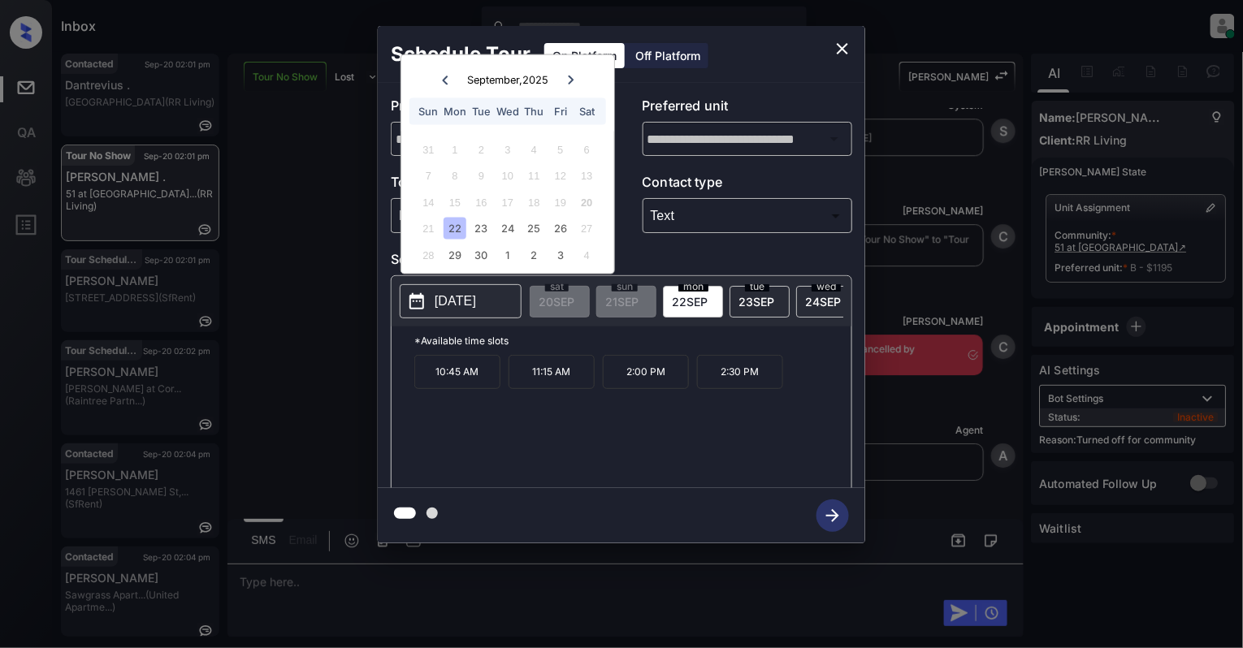
click at [841, 49] on icon "close" at bounding box center [842, 48] width 11 height 11
